Goal: Find specific page/section: Find specific page/section

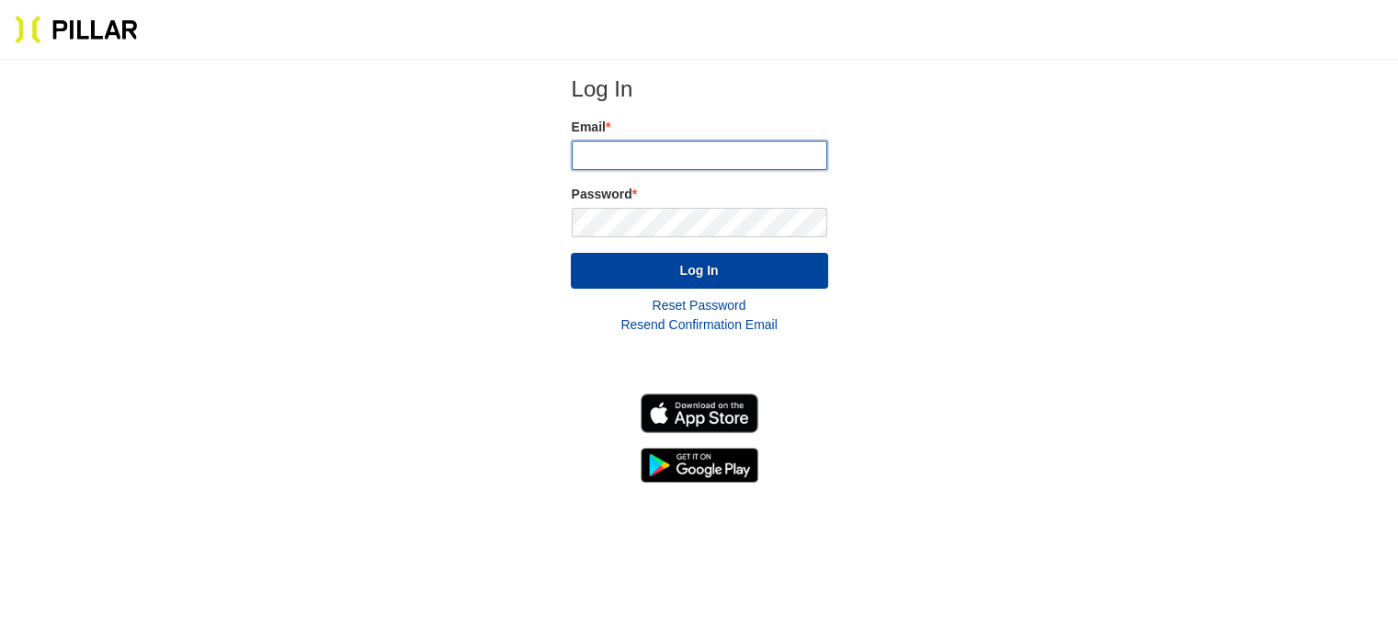
click at [652, 145] on input "email" at bounding box center [699, 155] width 255 height 29
type input "[EMAIL_ADDRESS][DOMAIN_NAME]"
click at [571, 253] on button "Log In" at bounding box center [699, 271] width 257 height 36
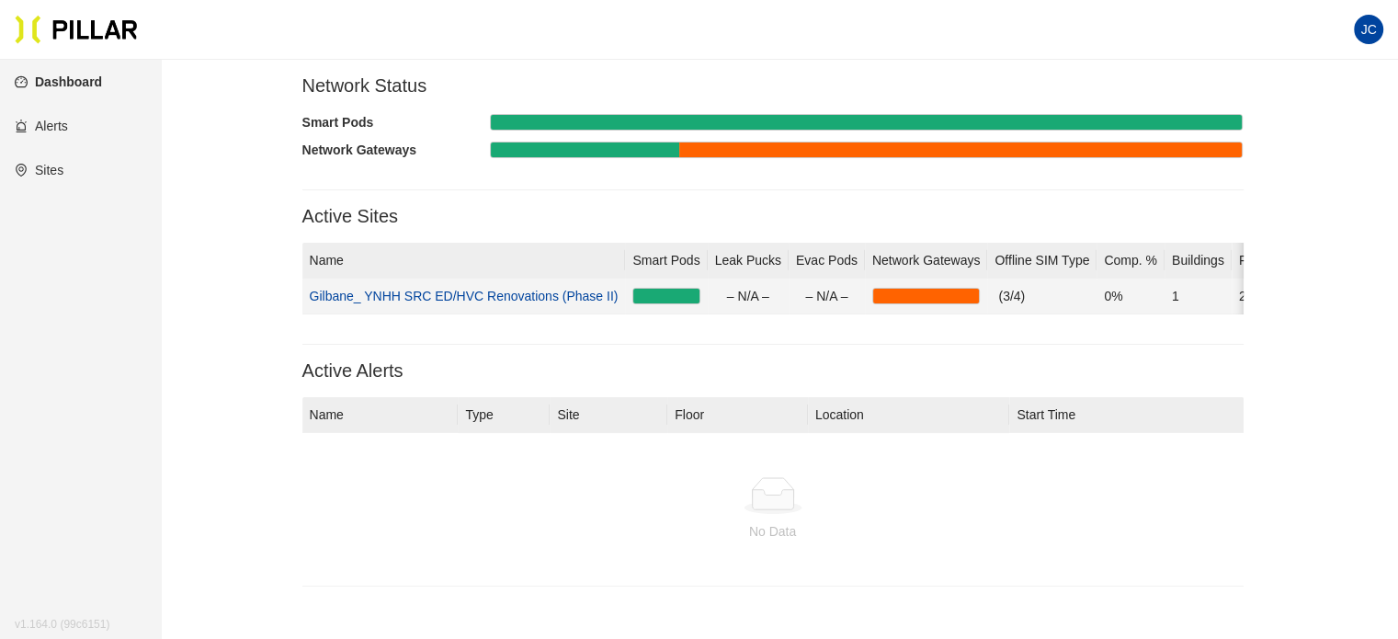
click at [546, 289] on link "Gilbane_ YNHH SRC ED/HVC Renovations (Phase II)" at bounding box center [464, 296] width 309 height 15
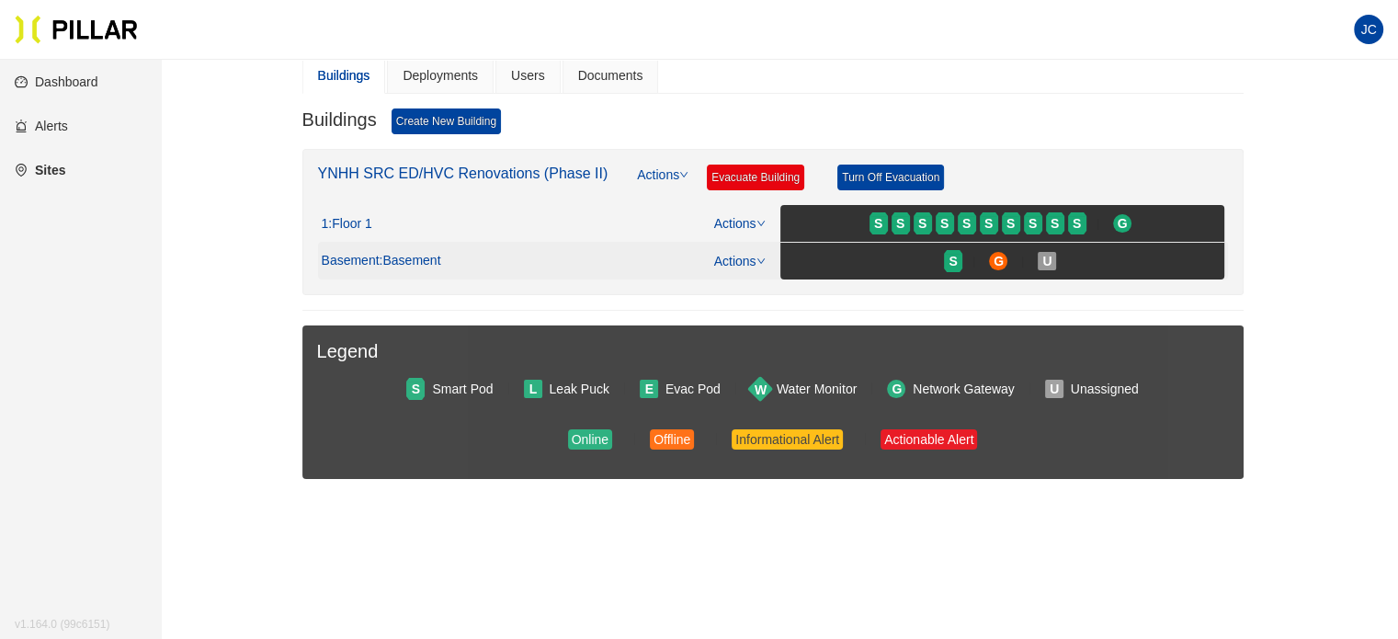
scroll to position [184, 0]
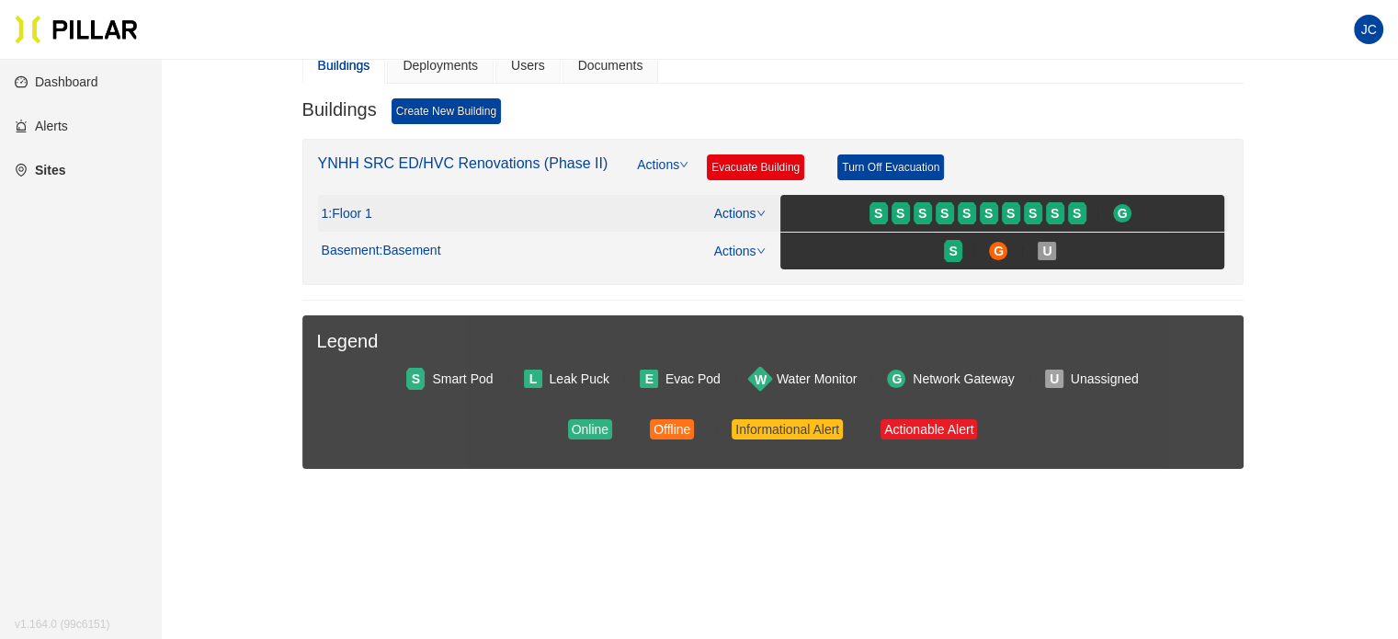
click at [748, 209] on link "Actions" at bounding box center [739, 213] width 51 height 15
click at [757, 244] on link "View/Edit Floor Plan" at bounding box center [779, 240] width 116 height 20
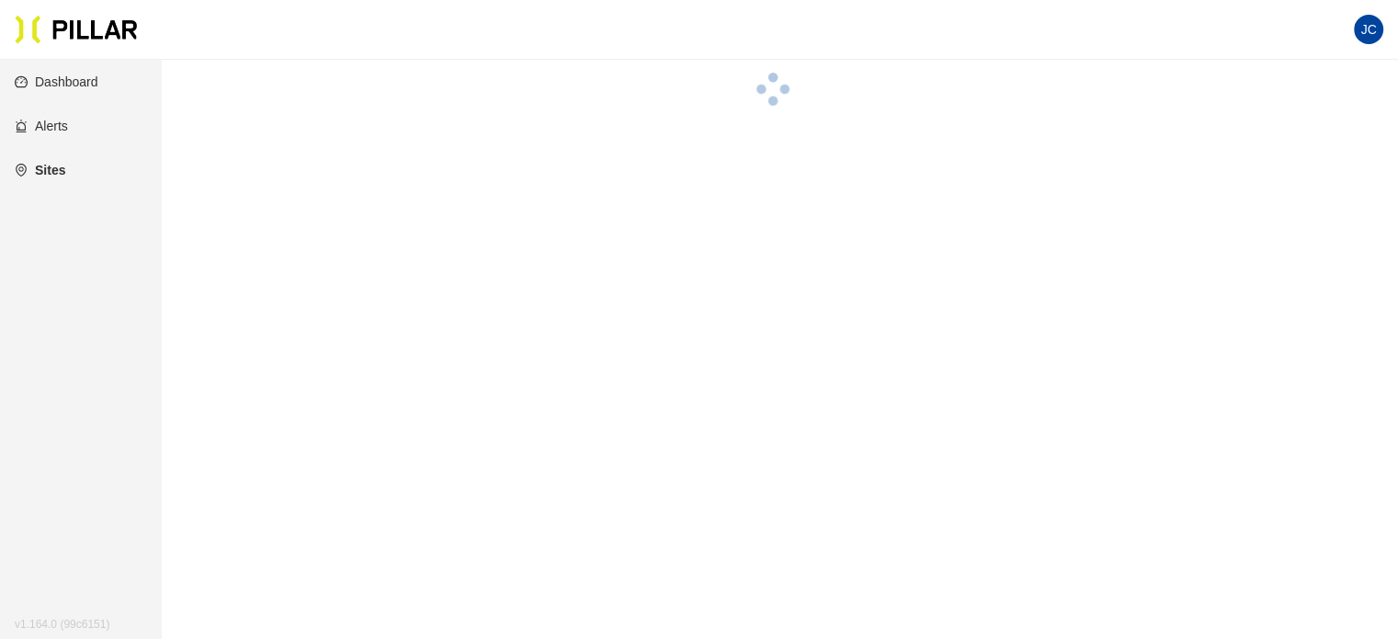
scroll to position [184, 0]
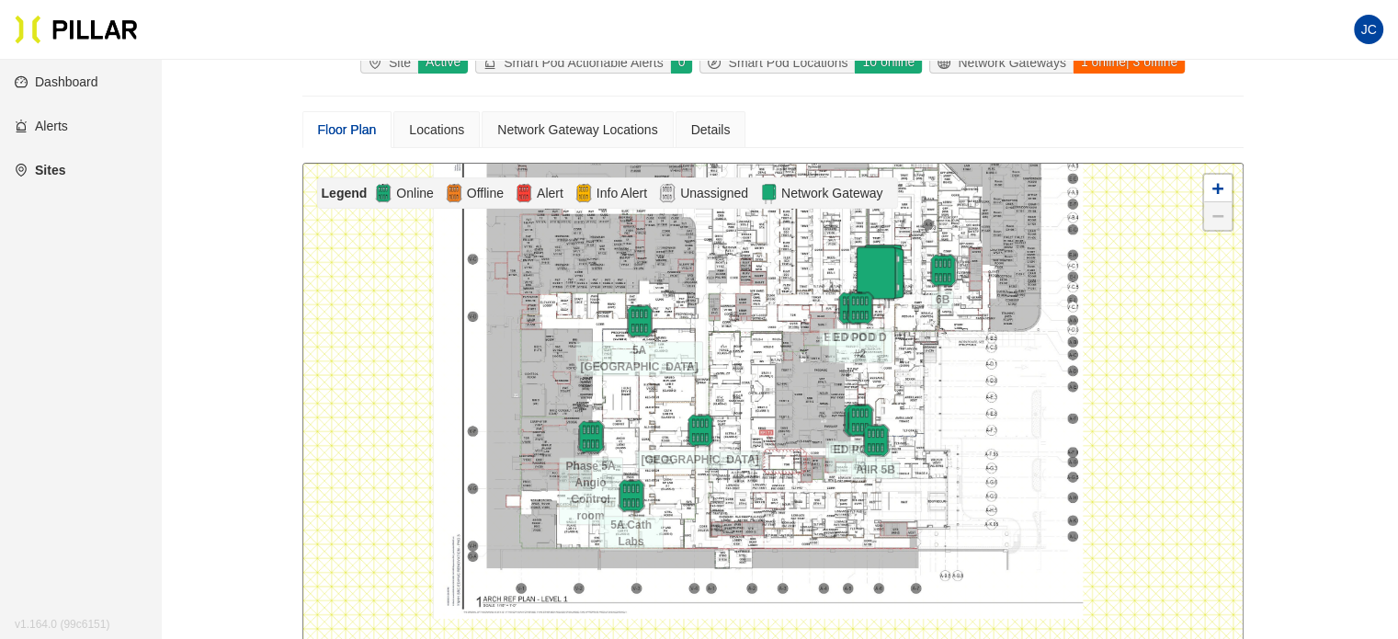
drag, startPoint x: 757, startPoint y: 451, endPoint x: 754, endPoint y: 352, distance: 99.3
click at [754, 352] on div at bounding box center [772, 402] width 939 height 477
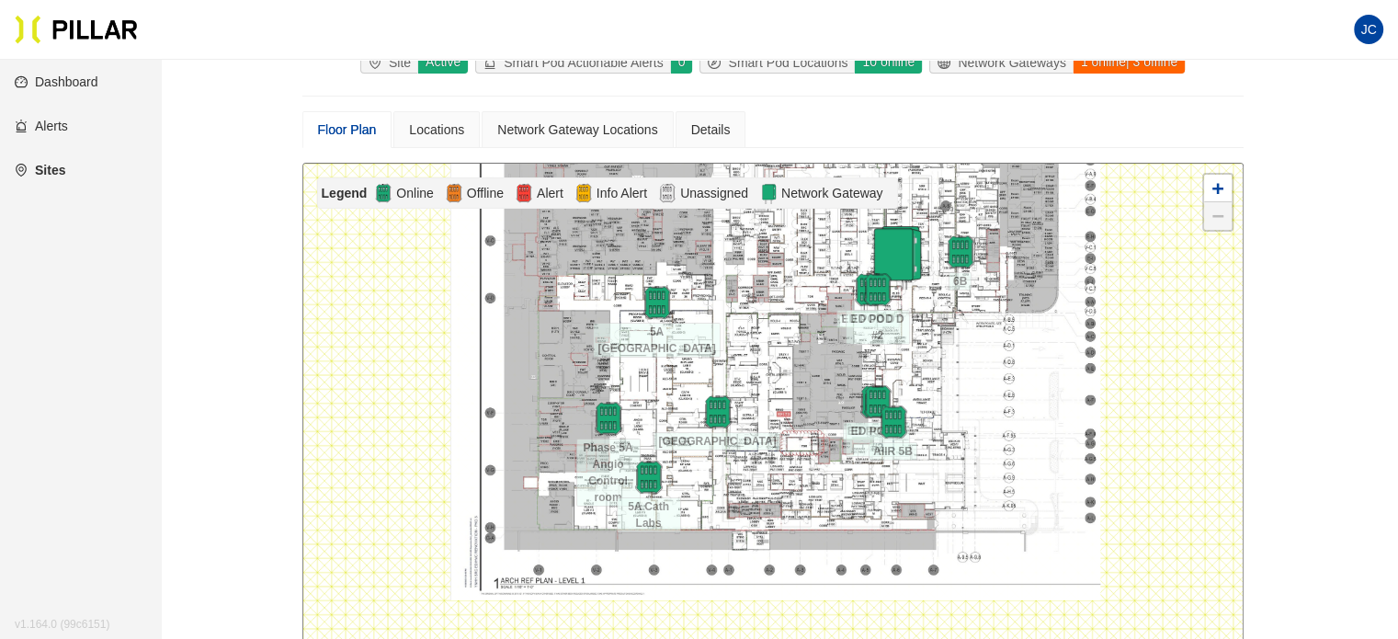
drag, startPoint x: 743, startPoint y: 370, endPoint x: 761, endPoint y: 351, distance: 26.0
click at [761, 351] on div at bounding box center [772, 402] width 939 height 477
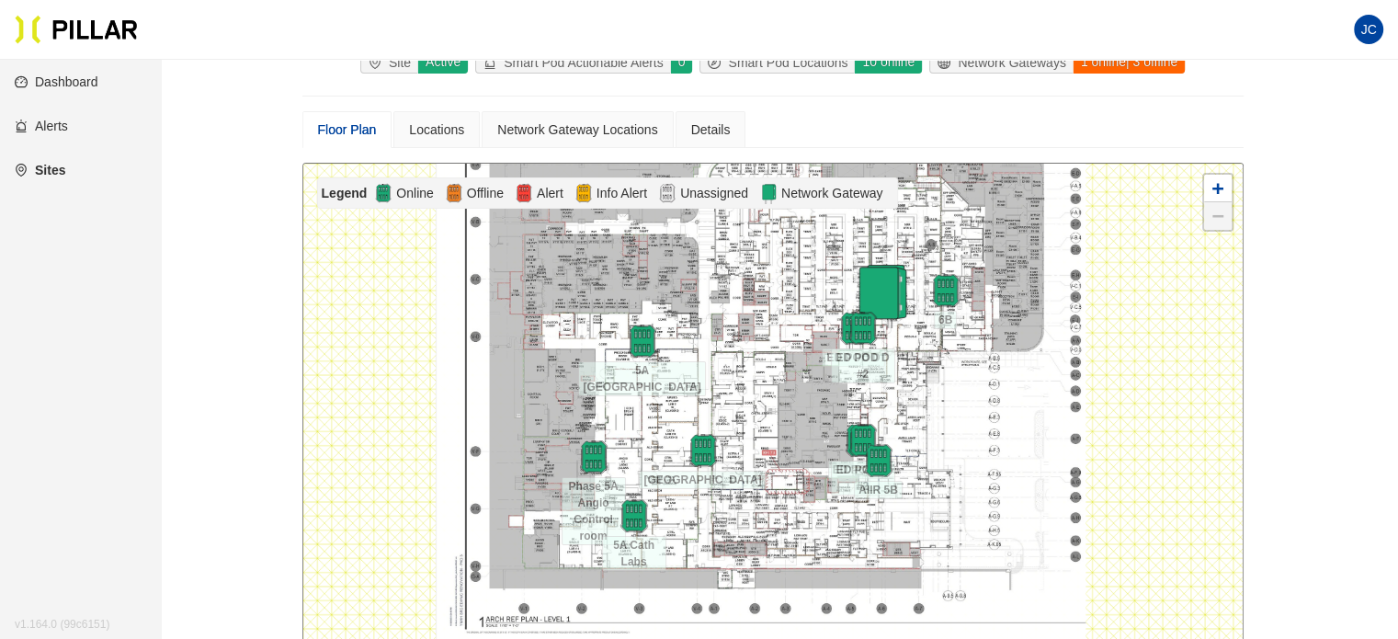
drag, startPoint x: 761, startPoint y: 344, endPoint x: 746, endPoint y: 383, distance: 42.2
click at [746, 383] on div at bounding box center [772, 402] width 939 height 477
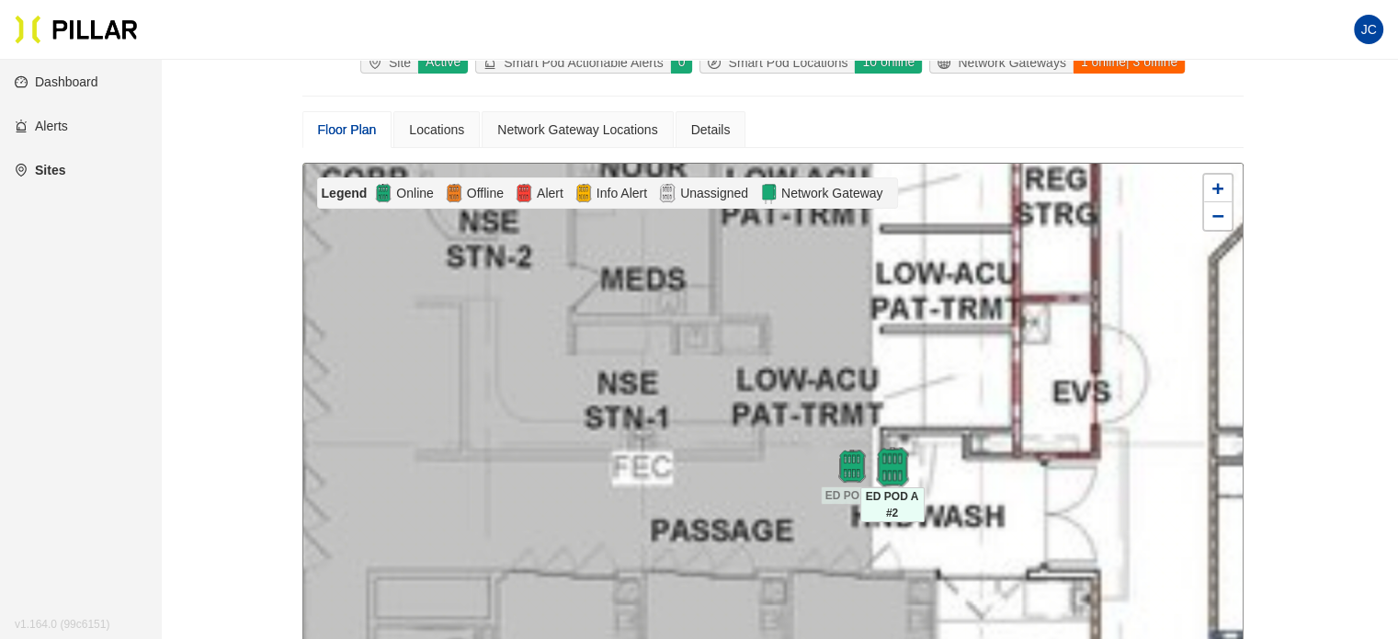
click at [888, 453] on img at bounding box center [892, 467] width 40 height 40
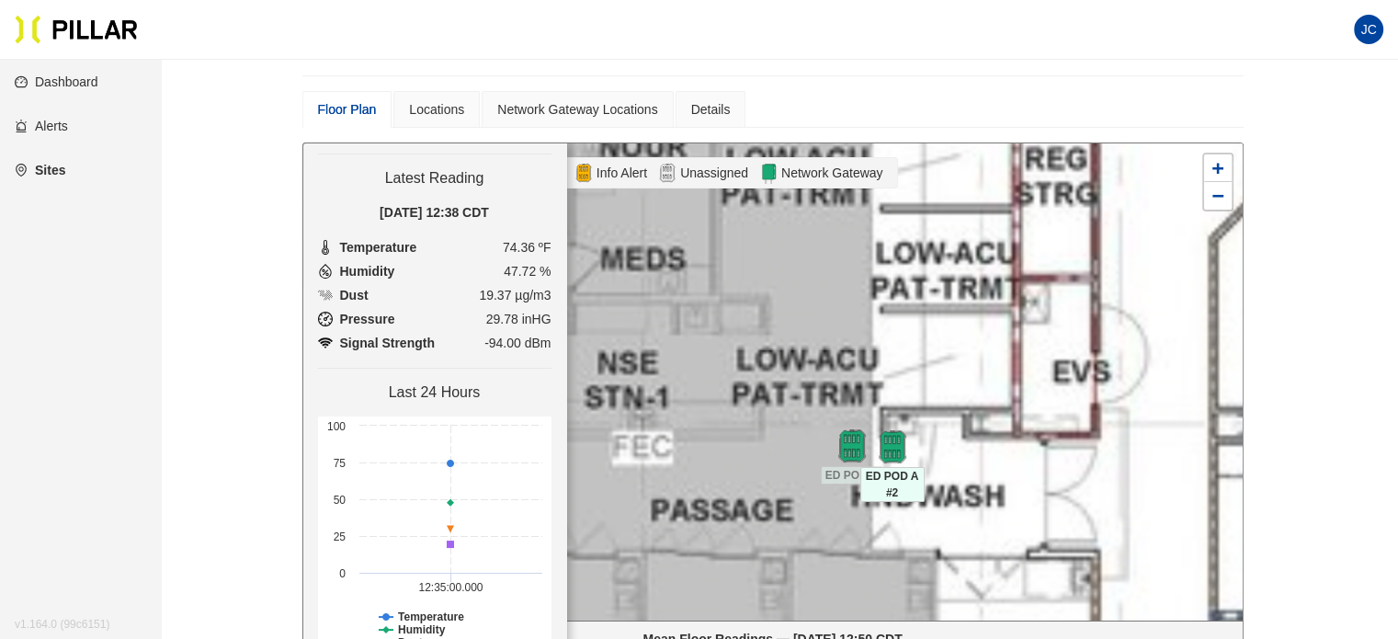
scroll to position [0, 0]
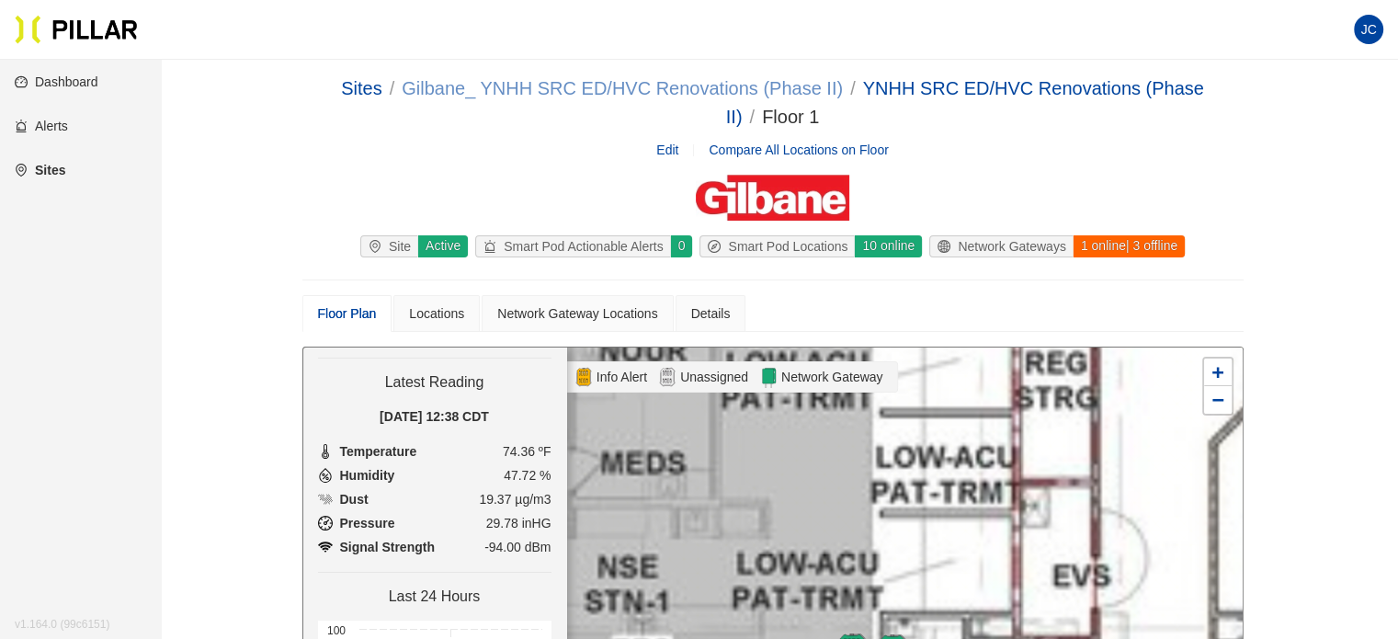
click at [621, 85] on link "Gilbane_ YNHH SRC ED/HVC Renovations (Phase II)" at bounding box center [622, 88] width 441 height 20
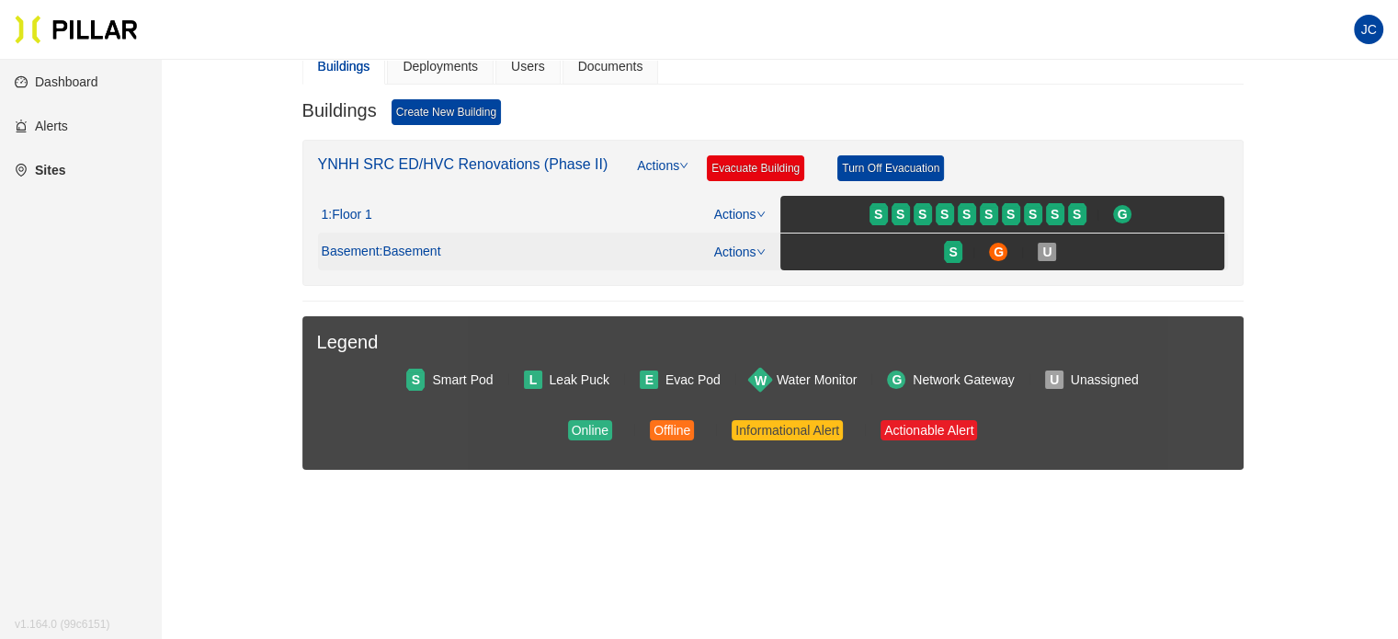
scroll to position [184, 0]
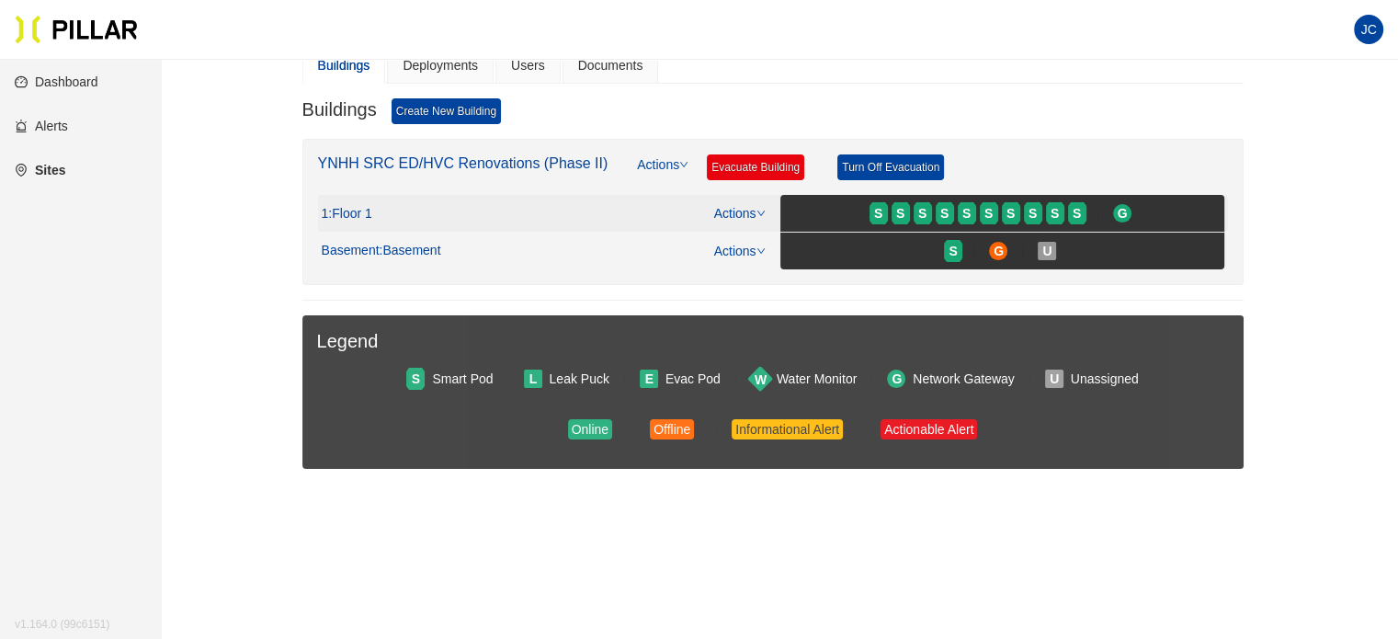
click at [731, 210] on link "Actions" at bounding box center [739, 213] width 51 height 15
click at [743, 242] on link "View/Edit Floor Plan" at bounding box center [779, 240] width 116 height 20
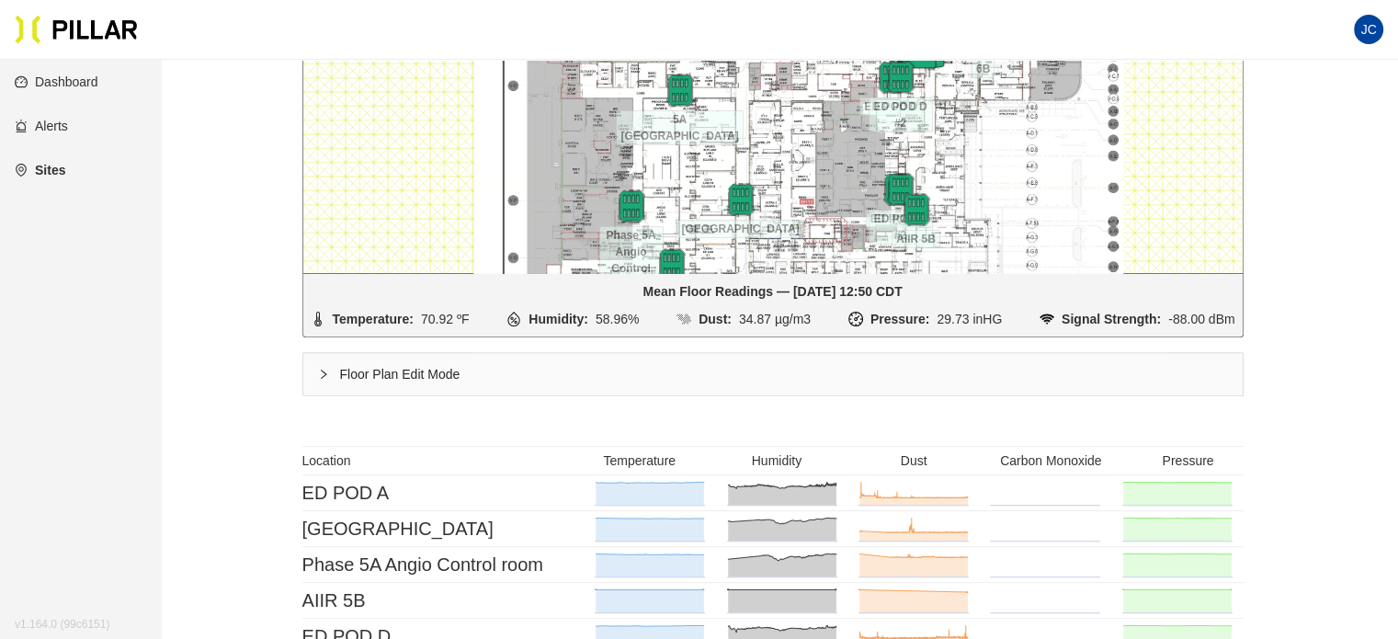
scroll to position [919, 0]
